Goal: Task Accomplishment & Management: Manage account settings

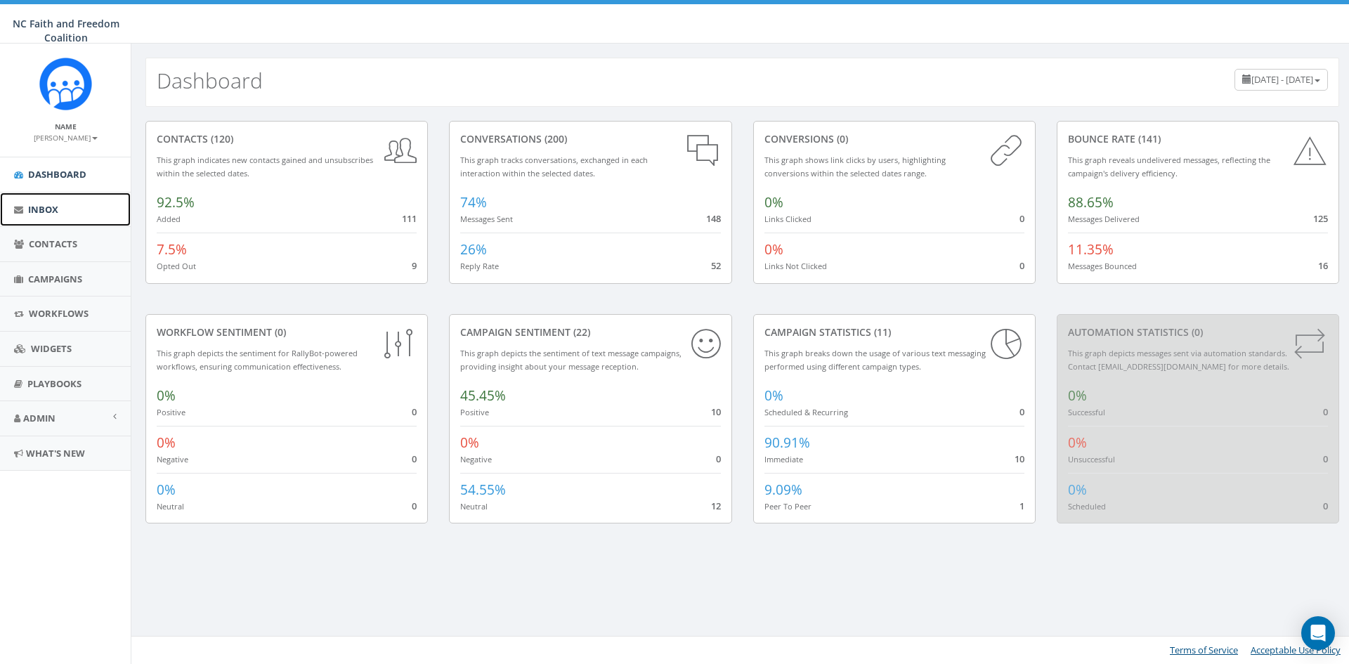
click at [64, 210] on link "Inbox" at bounding box center [65, 210] width 131 height 34
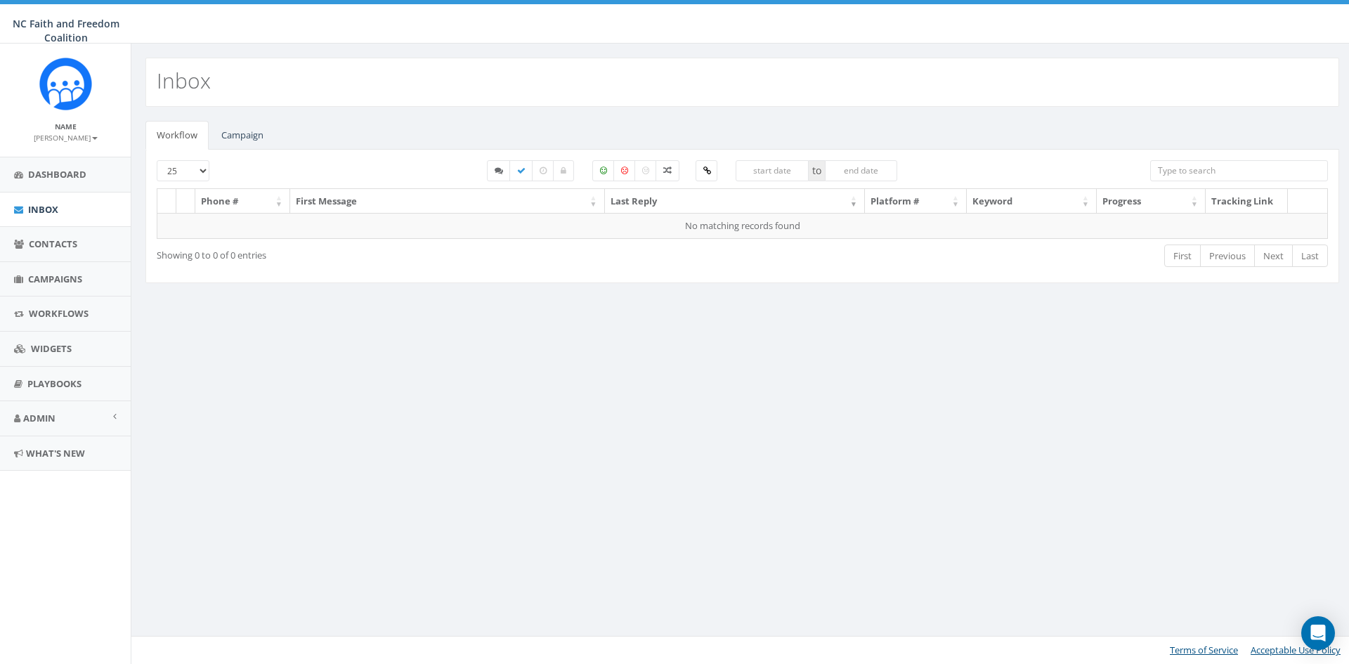
select select
click at [234, 135] on link "Campaign" at bounding box center [242, 135] width 65 height 29
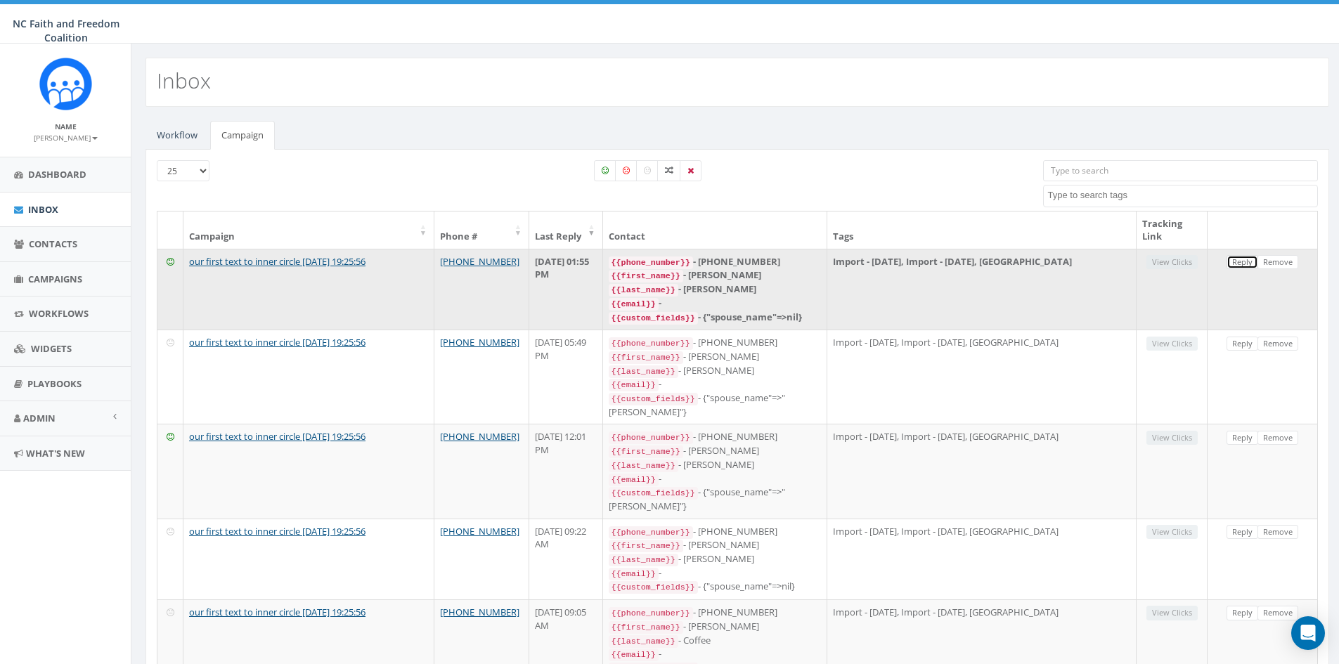
click at [1238, 265] on link "Reply" at bounding box center [1242, 262] width 32 height 15
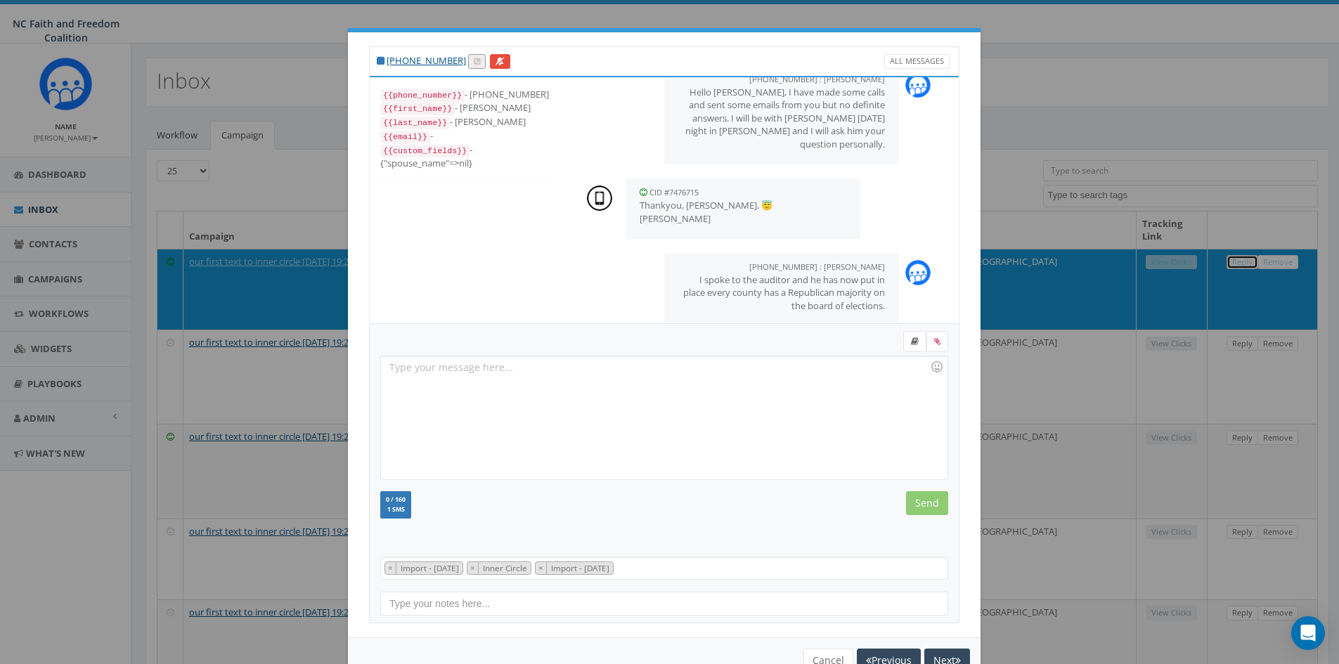
scroll to position [965, 0]
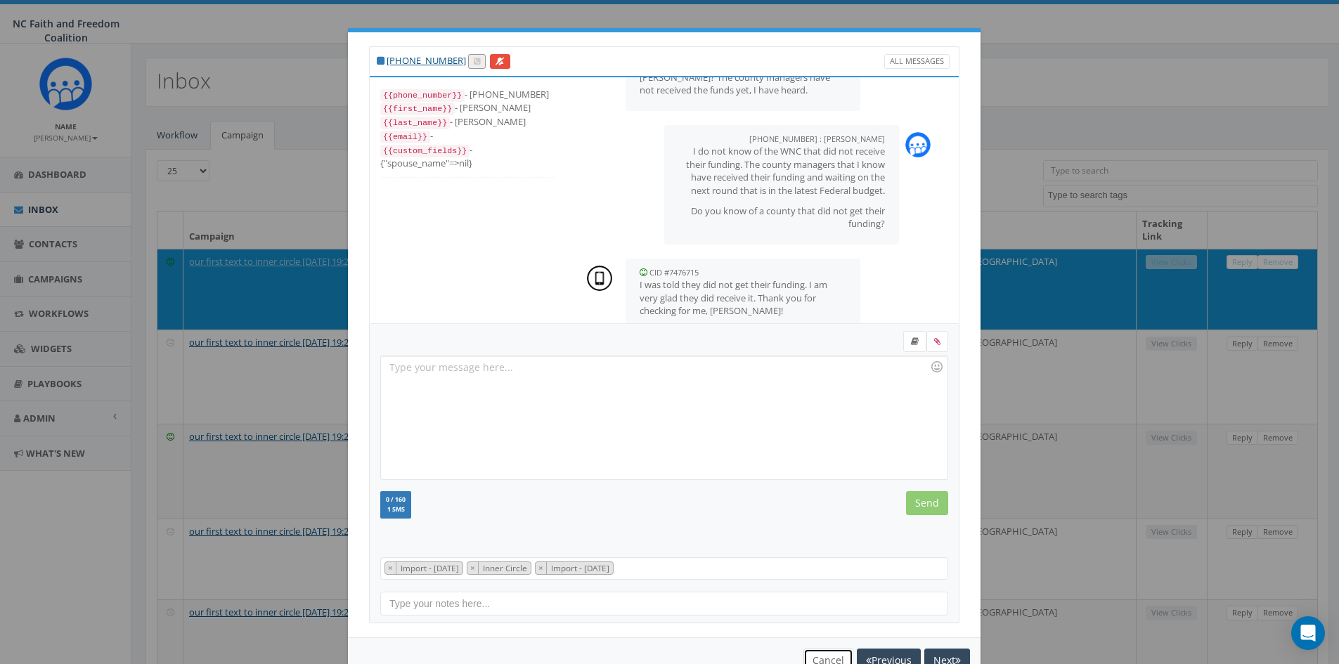
click at [814, 652] on button "Cancel" at bounding box center [828, 661] width 50 height 24
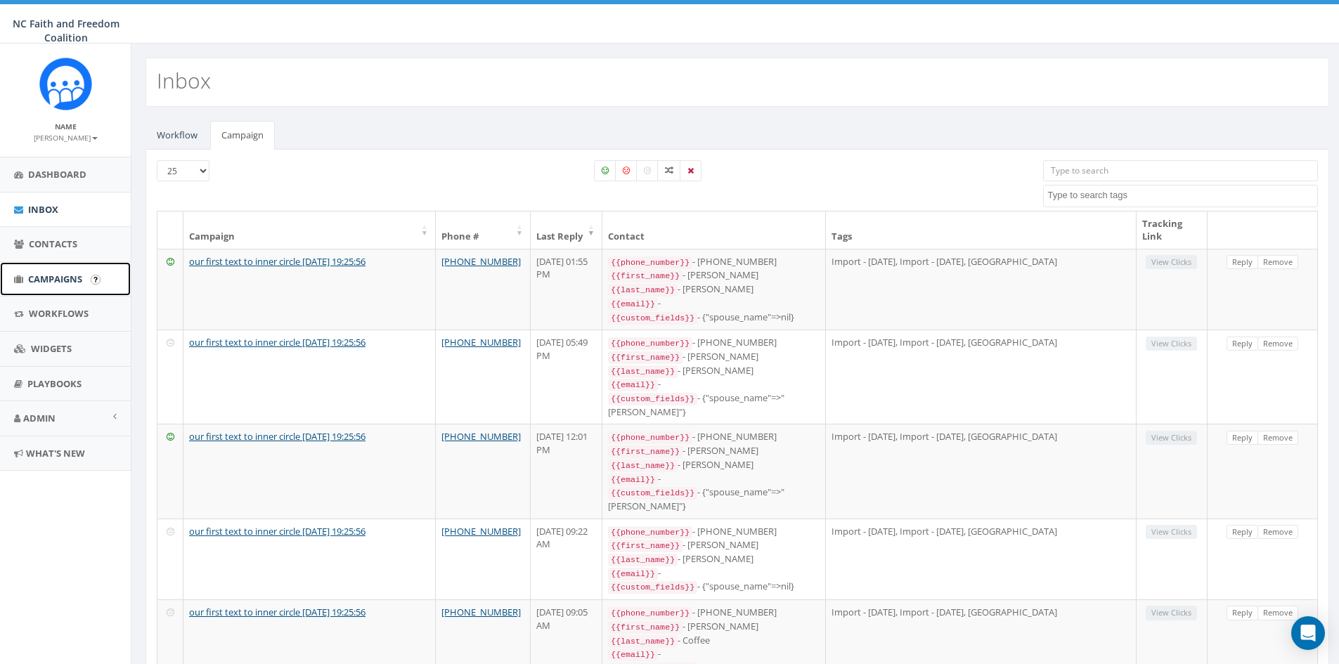
click at [56, 281] on span "Campaigns" at bounding box center [55, 279] width 54 height 13
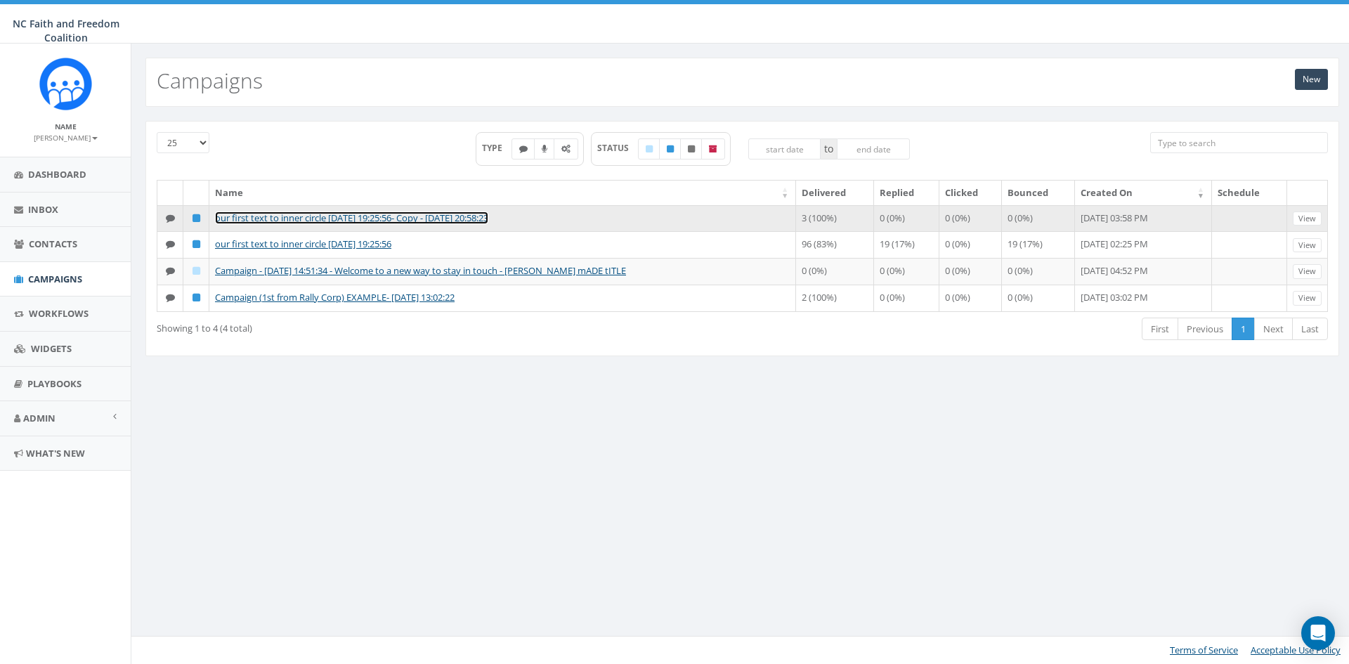
click at [447, 213] on link "our first text to inner circle [DATE] 19:25:56- Copy - [DATE] 20:58:23" at bounding box center [351, 218] width 273 height 13
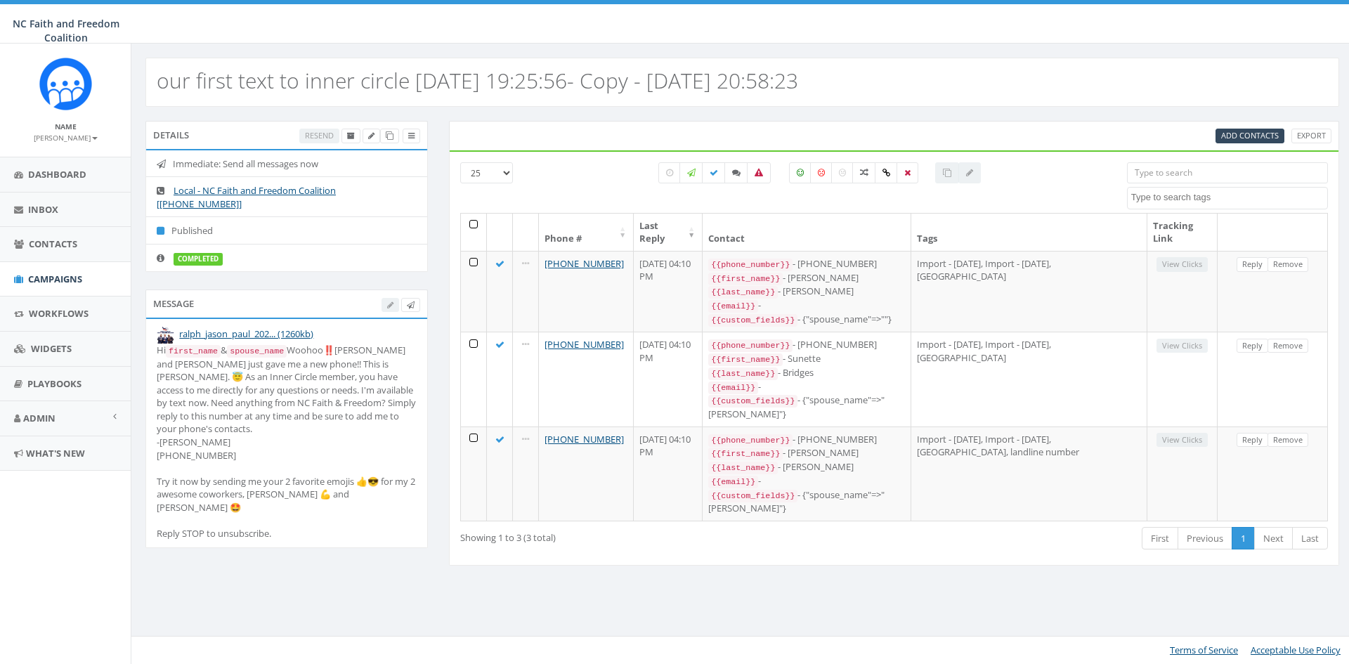
select select
click at [81, 176] on span "Dashboard" at bounding box center [57, 174] width 58 height 13
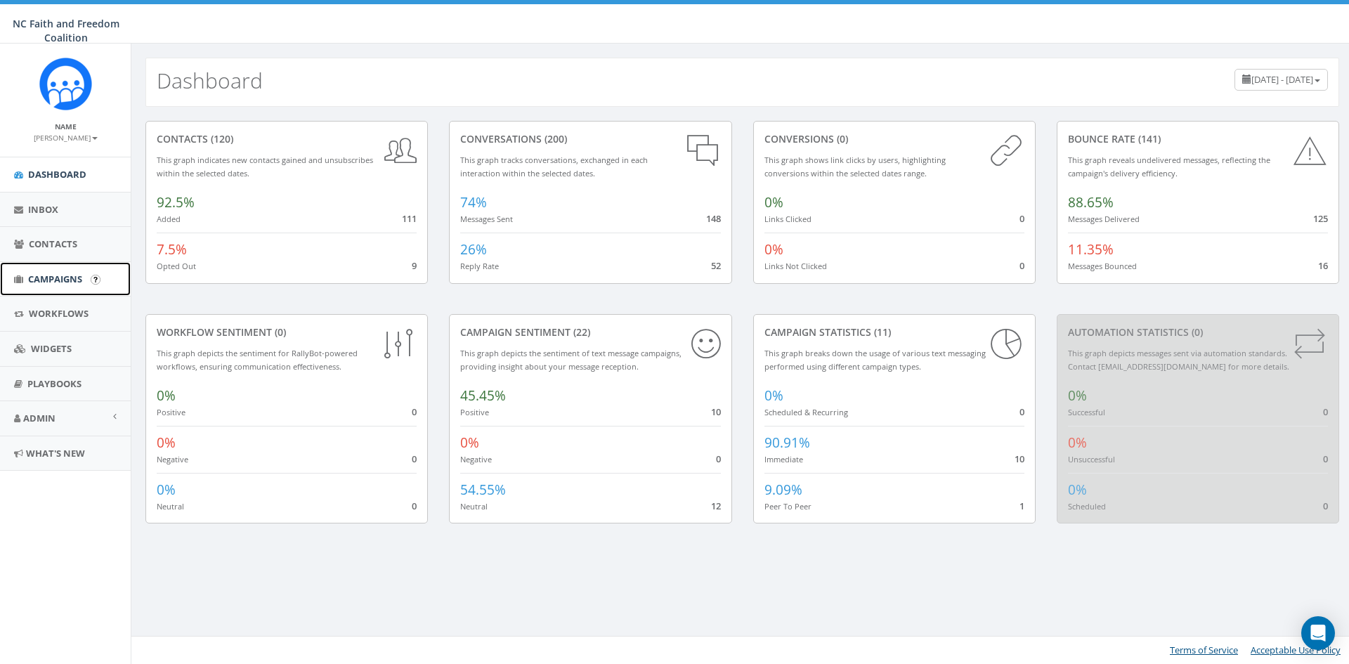
click at [67, 271] on link "Campaigns" at bounding box center [65, 279] width 131 height 34
